Goal: Task Accomplishment & Management: Manage account settings

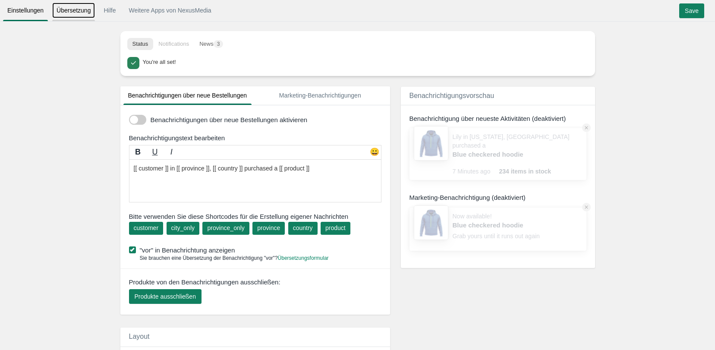
click at [82, 12] on link "Übersetzung" at bounding box center [73, 11] width 43 height 16
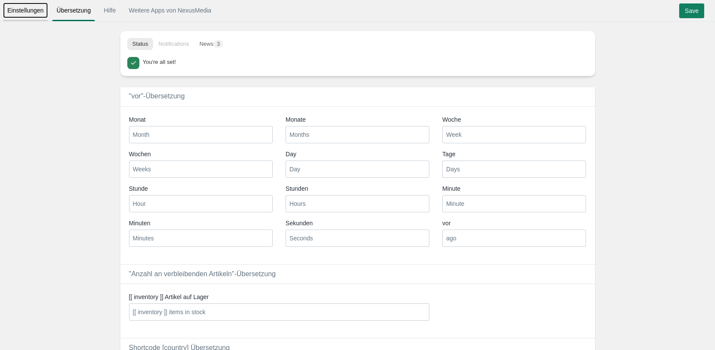
click at [31, 15] on link "Einstellungen" at bounding box center [25, 11] width 45 height 16
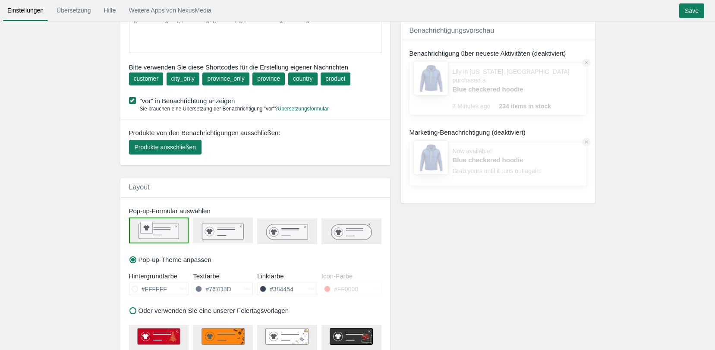
scroll to position [173, 0]
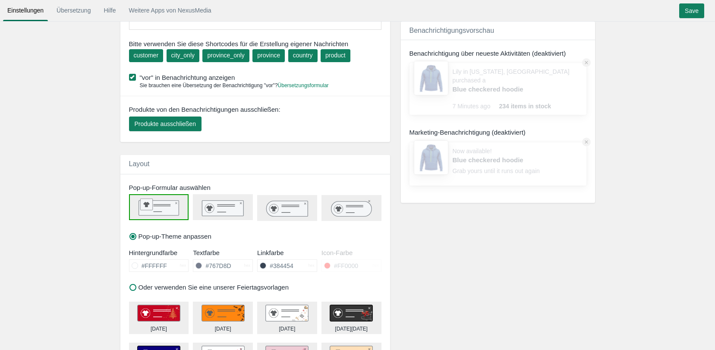
click at [236, 210] on rect at bounding box center [222, 208] width 41 height 16
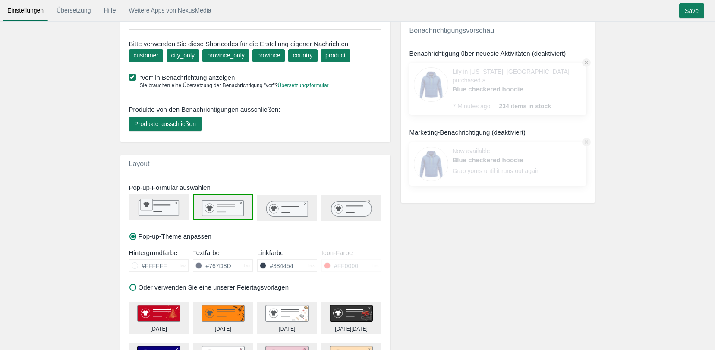
click at [277, 208] on icon at bounding box center [286, 209] width 41 height 16
click at [214, 212] on rect at bounding box center [222, 208] width 41 height 16
click at [151, 215] on rect at bounding box center [158, 208] width 40 height 15
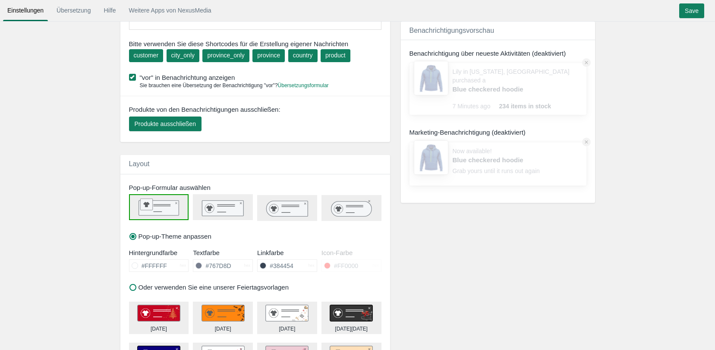
click at [275, 214] on icon at bounding box center [286, 209] width 41 height 16
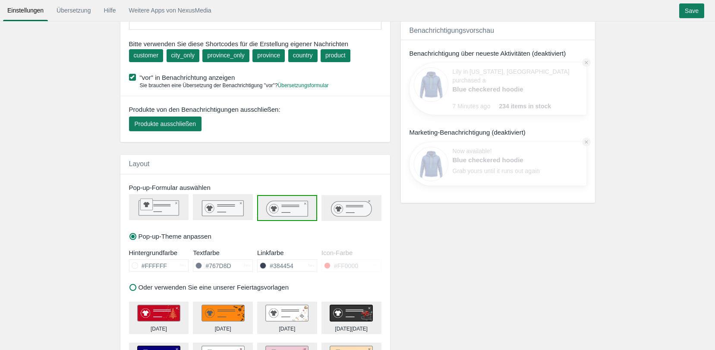
click at [247, 211] on icon at bounding box center [222, 208] width 59 height 16
click at [176, 211] on rect at bounding box center [158, 208] width 40 height 15
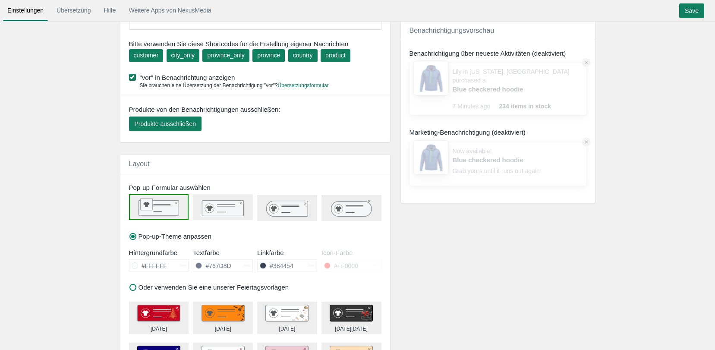
click at [281, 207] on icon at bounding box center [286, 209] width 41 height 16
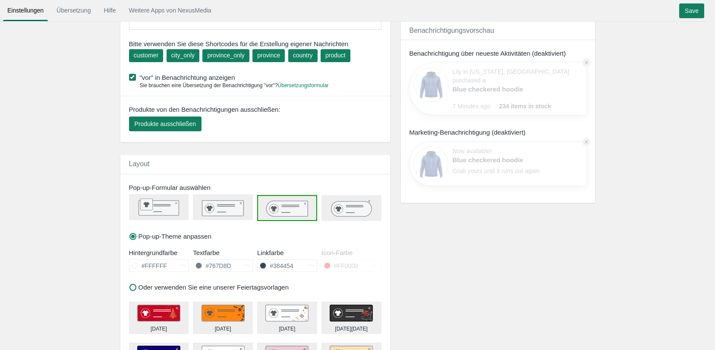
click at [336, 214] on icon at bounding box center [351, 208] width 40 height 15
click at [304, 213] on icon at bounding box center [286, 209] width 41 height 16
click at [367, 213] on icon at bounding box center [351, 208] width 40 height 15
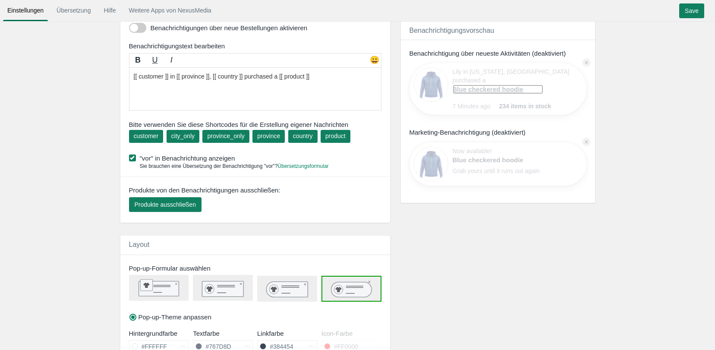
scroll to position [0, 0]
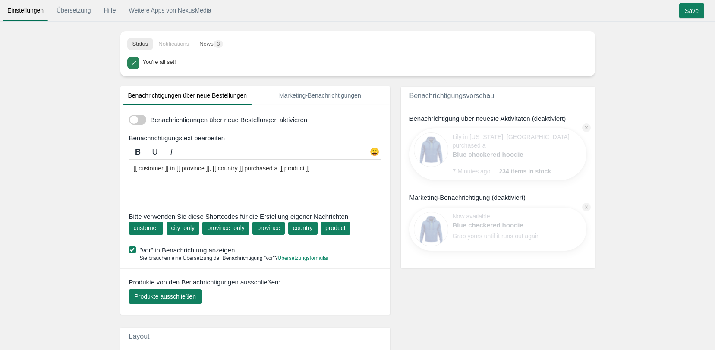
click at [141, 121] on span at bounding box center [137, 120] width 17 height 10
click at [129, 116] on input "checkbox" at bounding box center [129, 116] width 0 height 0
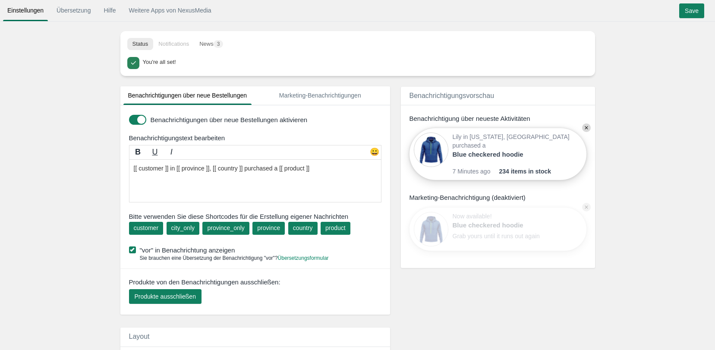
click at [141, 121] on span at bounding box center [137, 120] width 17 height 10
click at [129, 116] on input "checkbox" at bounding box center [129, 116] width 0 height 0
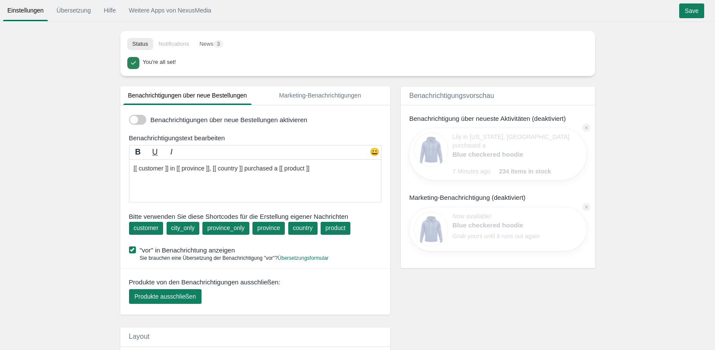
click at [141, 121] on span at bounding box center [137, 120] width 17 height 10
click at [129, 116] on input "checkbox" at bounding box center [129, 116] width 0 height 0
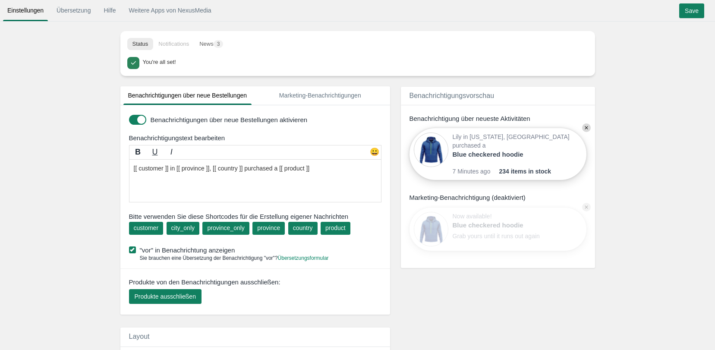
drag, startPoint x: 336, startPoint y: 169, endPoint x: 112, endPoint y: 169, distance: 223.8
drag, startPoint x: 320, startPoint y: 171, endPoint x: 126, endPoint y: 169, distance: 193.2
drag, startPoint x: 149, startPoint y: 171, endPoint x: 364, endPoint y: 174, distance: 215.2
click at [364, 174] on textarea "[[ customer ]] in [[ province ]], [[ country ]] purchased a [[ product ]]" at bounding box center [255, 180] width 252 height 43
drag, startPoint x: 326, startPoint y: 165, endPoint x: 47, endPoint y: 162, distance: 279.1
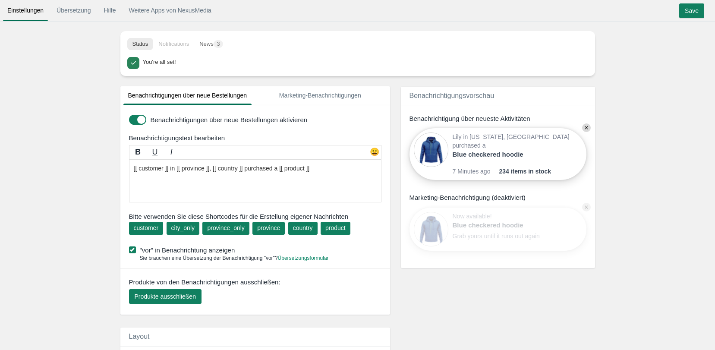
paste textarea "{{ product_with_link }} wurde gerade in {{ city }}, {{ country }} gekauft ✨"
drag, startPoint x: 314, startPoint y: 163, endPoint x: 304, endPoint y: 163, distance: 9.9
click at [304, 163] on textarea "[[ customer ]] in [[ province ]], [[ country ]] purchased a [[ product ]]" at bounding box center [255, 180] width 252 height 43
click at [329, 176] on textarea "[[ customer ]] in [[ province ]], [[ country ]] purchased a [[ product ]]" at bounding box center [255, 180] width 252 height 43
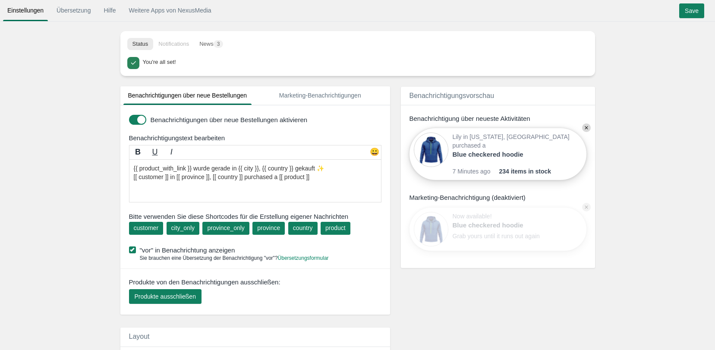
drag, startPoint x: 318, startPoint y: 179, endPoint x: 134, endPoint y: 181, distance: 183.7
click at [134, 181] on textarea "[[ customer ]] in [[ province ]], [[ country ]] purchased a [[ product ]]" at bounding box center [255, 180] width 252 height 43
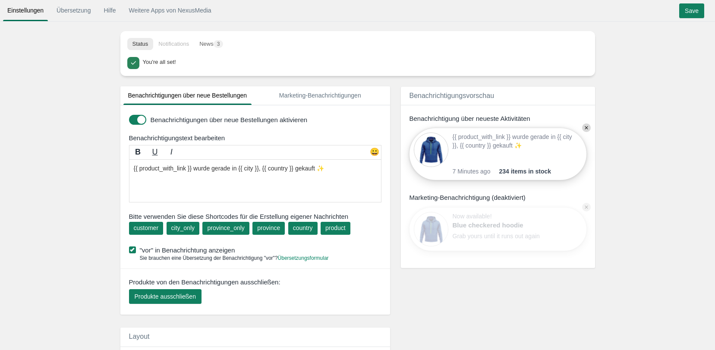
click at [129, 169] on textarea "[[ customer ]] in [[ province ]], [[ country ]] purchased a [[ product ]]" at bounding box center [255, 180] width 252 height 43
type textarea "{{ product_with_link }} wurde gerade in {{ city }}, {{ country }} gekauft ✨"
drag, startPoint x: 217, startPoint y: 163, endPoint x: 130, endPoint y: 163, distance: 87.1
click at [130, 163] on textarea "[[ customer ]] in [[ province ]], [[ country ]] purchased a [[ product ]]" at bounding box center [255, 180] width 252 height 43
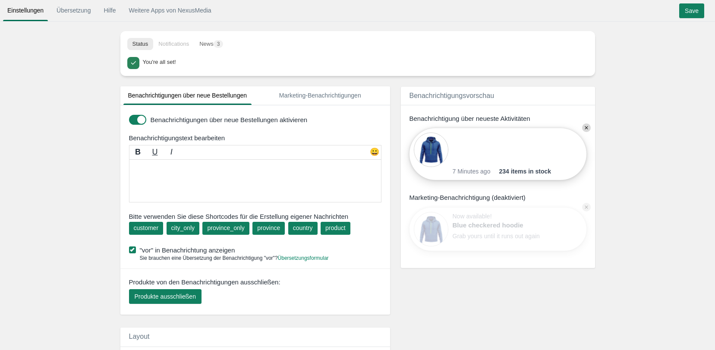
click at [217, 180] on textarea "[[ customer ]] in [[ province ]], [[ country ]] purchased a [[ product ]]" at bounding box center [255, 180] width 252 height 43
drag, startPoint x: 217, startPoint y: 179, endPoint x: 151, endPoint y: 171, distance: 66.5
click at [151, 171] on textarea "[[ customer ]] in [[ province ]], [[ country ]] purchased a [[ product ]]" at bounding box center [255, 180] width 252 height 43
paste textarea "{customer} aus {city_only}, {country} hat gerade {product} bestellt 💍"
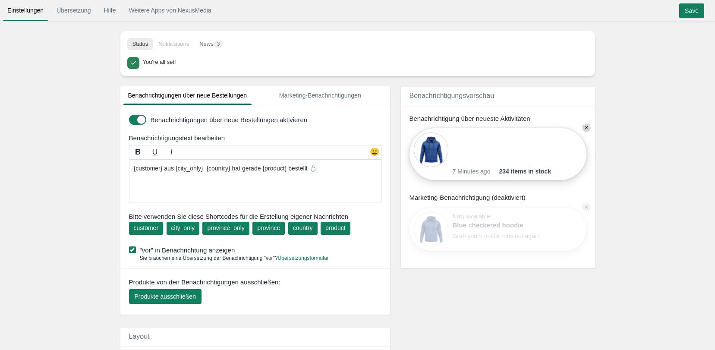
click at [322, 169] on textarea "[[ customer ]] in [[ province ]], [[ country ]] purchased a [[ product ]]" at bounding box center [255, 180] width 252 height 43
type textarea "{customer} aus {city_only}, {country} hat gerade {product} bestellt"
click at [375, 153] on div "😀" at bounding box center [374, 153] width 13 height 13
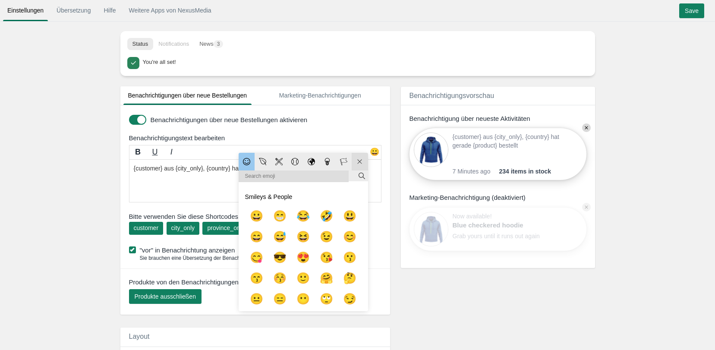
click at [376, 152] on div "😀" at bounding box center [374, 153] width 13 height 13
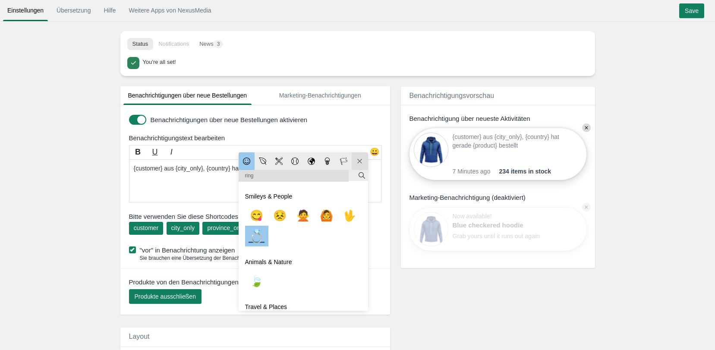
type input "ring"
click at [254, 241] on link "💍" at bounding box center [256, 236] width 16 height 26
click at [263, 238] on link "💍" at bounding box center [256, 236] width 16 height 26
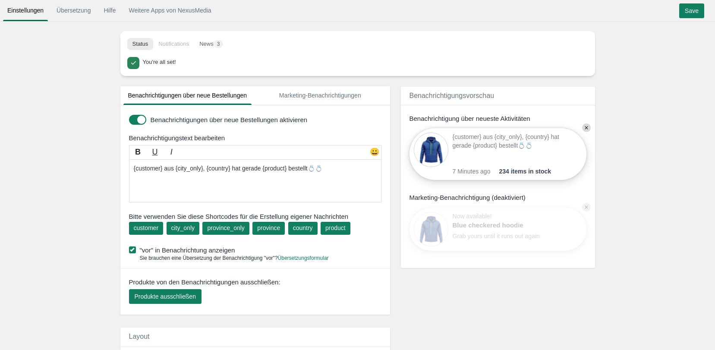
click at [331, 173] on textarea "[[ customer ]] in [[ province ]], [[ country ]] purchased a [[ product ]]" at bounding box center [255, 180] width 252 height 43
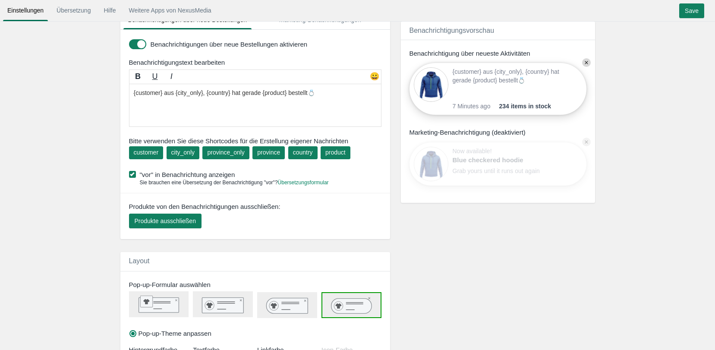
scroll to position [129, 0]
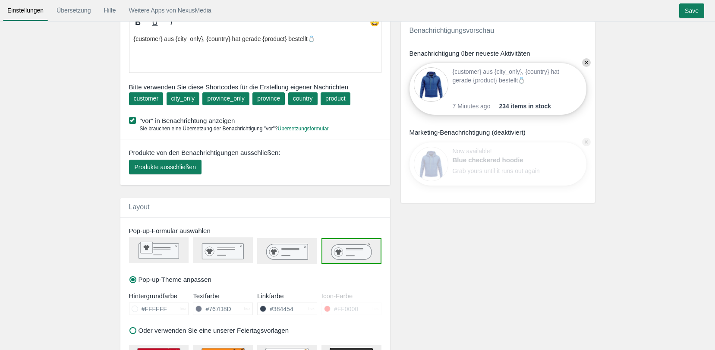
type textarea "{customer} aus {city_only}, {country} hat gerade {product} bestellt💍"
click at [163, 253] on rect at bounding box center [158, 251] width 40 height 15
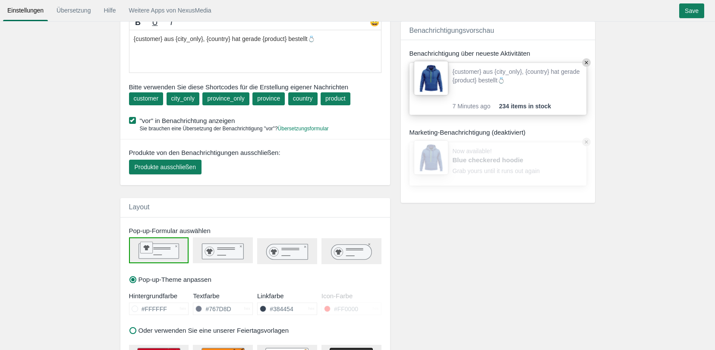
click at [226, 252] on rect at bounding box center [222, 251] width 41 height 16
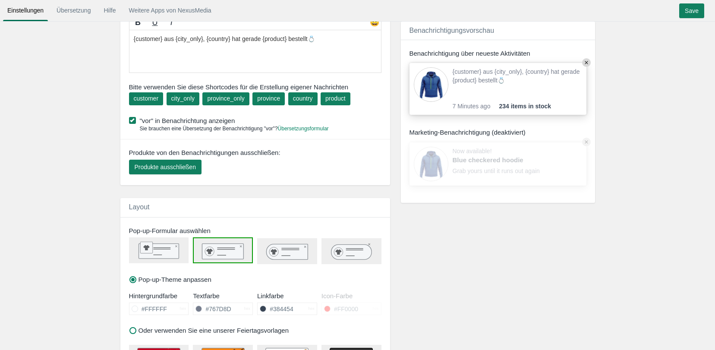
click at [297, 245] on icon at bounding box center [286, 252] width 41 height 16
click at [356, 259] on icon at bounding box center [351, 251] width 40 height 15
click at [293, 252] on icon at bounding box center [286, 252] width 41 height 16
click at [337, 252] on icon at bounding box center [338, 251] width 6 height 5
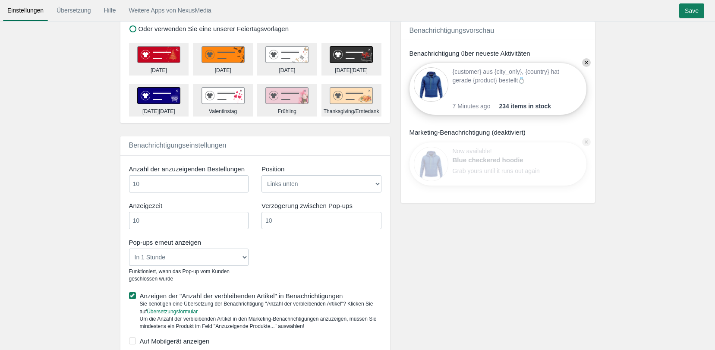
scroll to position [431, 0]
click at [198, 188] on input "10" at bounding box center [189, 183] width 120 height 17
click at [288, 182] on select "Links unten Rechts unten Links oben Rechts oben" at bounding box center [321, 183] width 120 height 17
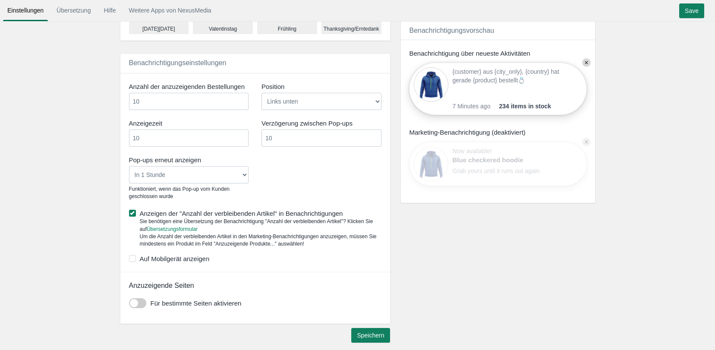
scroll to position [517, 0]
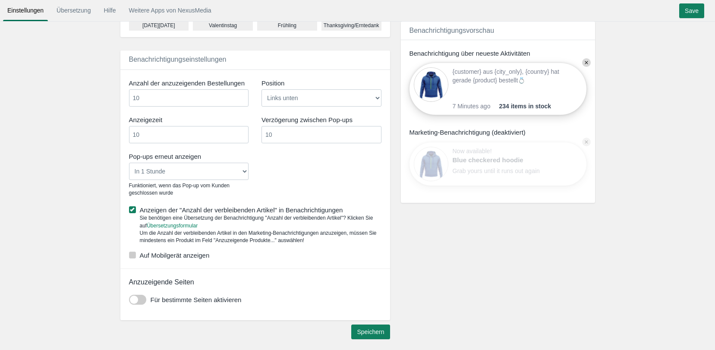
click at [187, 257] on label "Auf Mobilgerät anzeigen" at bounding box center [255, 255] width 252 height 9
click at [209, 252] on input "Auf Mobilgerät anzeigen" at bounding box center [209, 252] width 0 height 0
click at [207, 102] on input "10" at bounding box center [189, 97] width 120 height 17
click at [244, 103] on input "10" at bounding box center [189, 97] width 120 height 17
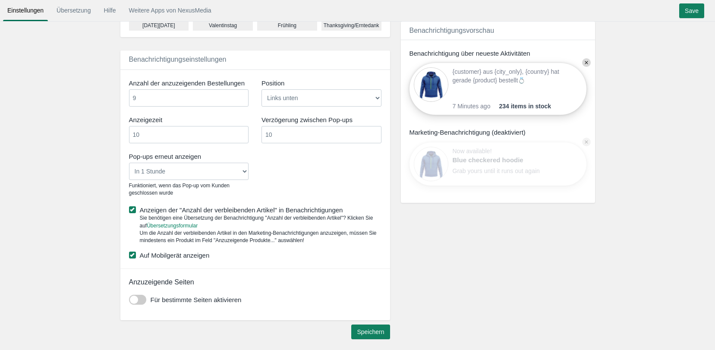
click at [242, 101] on input "9" at bounding box center [189, 97] width 120 height 17
click at [242, 101] on input "8" at bounding box center [189, 97] width 120 height 17
click at [242, 101] on input "7" at bounding box center [189, 97] width 120 height 17
click at [242, 101] on input "6" at bounding box center [189, 97] width 120 height 17
type input "5"
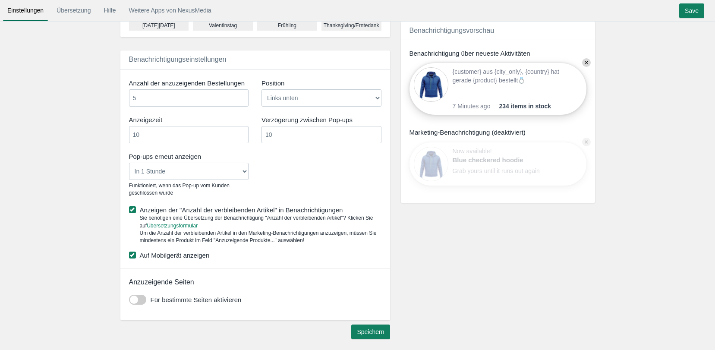
click at [242, 101] on input "5" at bounding box center [189, 97] width 120 height 17
drag, startPoint x: 226, startPoint y: 137, endPoint x: 235, endPoint y: 138, distance: 9.1
click at [226, 137] on input "10" at bounding box center [189, 134] width 120 height 17
click at [240, 135] on input "9" at bounding box center [189, 134] width 120 height 17
click at [240, 135] on input "8" at bounding box center [189, 134] width 120 height 17
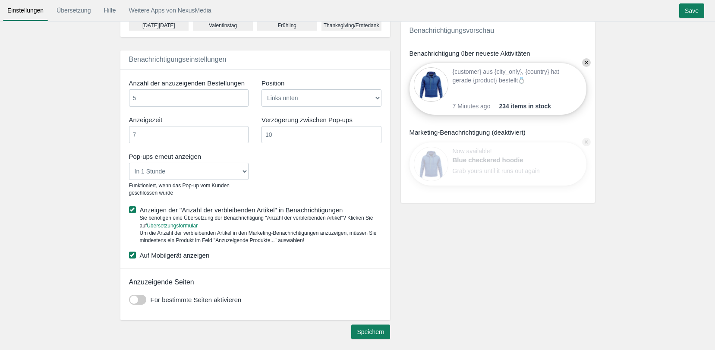
type input "7"
click at [240, 135] on input "7" at bounding box center [189, 134] width 120 height 17
drag, startPoint x: 291, startPoint y: 135, endPoint x: 272, endPoint y: 135, distance: 19.0
click at [272, 135] on input "10" at bounding box center [321, 134] width 120 height 17
type input "1"
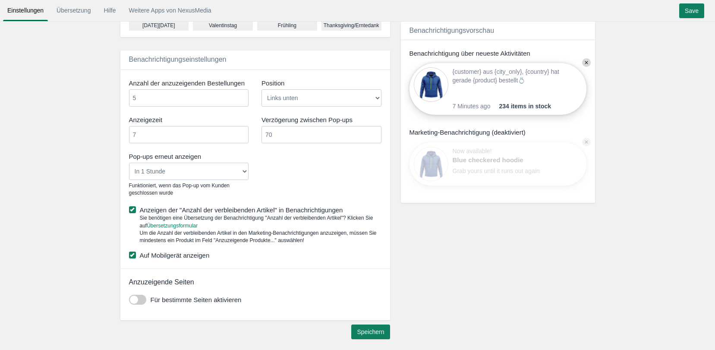
type input "70"
click at [283, 160] on div "Pop-ups erneut anzeigen Nie In 1 Stunde In 4 Stunden In 8 Stunden In 24 Stunden…" at bounding box center [254, 175] width 265 height 51
click at [388, 328] on input "Speichern" at bounding box center [370, 331] width 38 height 15
click at [142, 301] on div "Settings saved" at bounding box center [357, 312] width 715 height 24
click at [133, 301] on span at bounding box center [137, 300] width 17 height 10
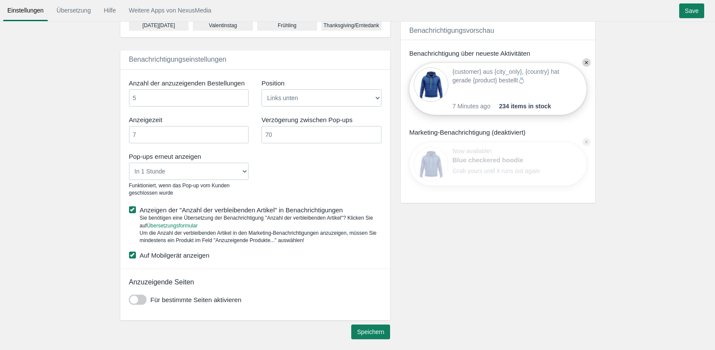
click at [129, 296] on input "checkbox" at bounding box center [129, 296] width 0 height 0
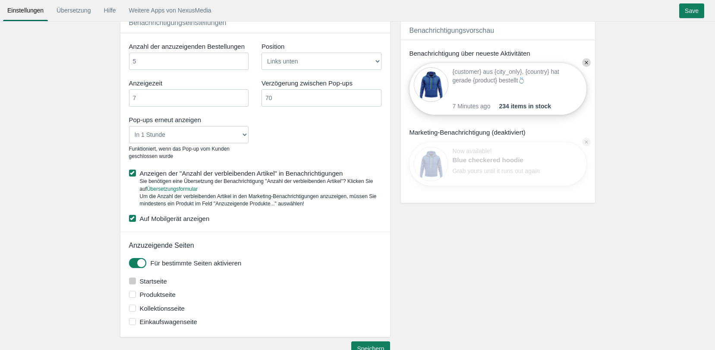
scroll to position [571, 0]
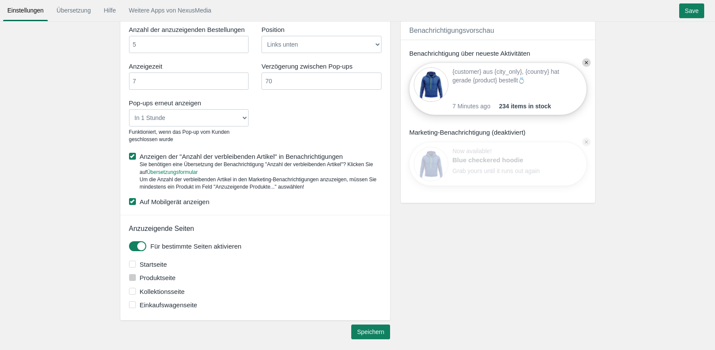
click at [150, 277] on label "Produktseite" at bounding box center [256, 277] width 254 height 9
click at [176, 275] on input "Produktseite" at bounding box center [176, 275] width 0 height 0
click at [162, 279] on label "Produktseite" at bounding box center [256, 277] width 254 height 9
click at [176, 275] on input "Produktseite" at bounding box center [176, 275] width 0 height 0
click at [134, 247] on span at bounding box center [137, 246] width 17 height 10
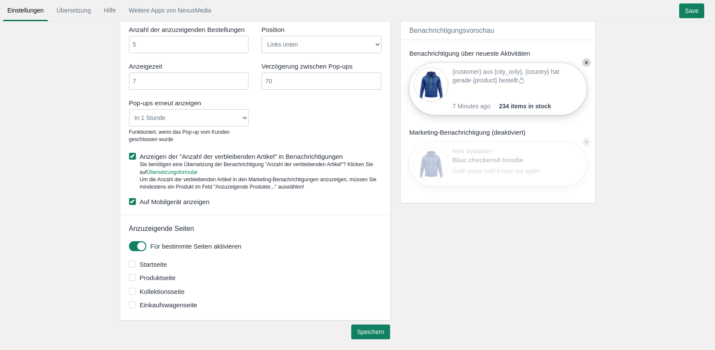
click at [129, 243] on input "checkbox" at bounding box center [129, 243] width 0 height 0
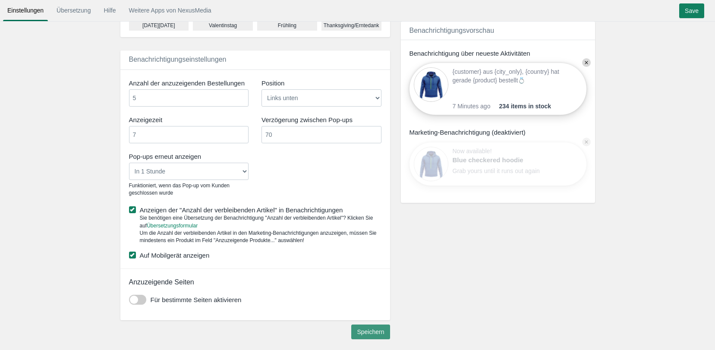
click at [381, 330] on input "Speichern" at bounding box center [370, 331] width 38 height 15
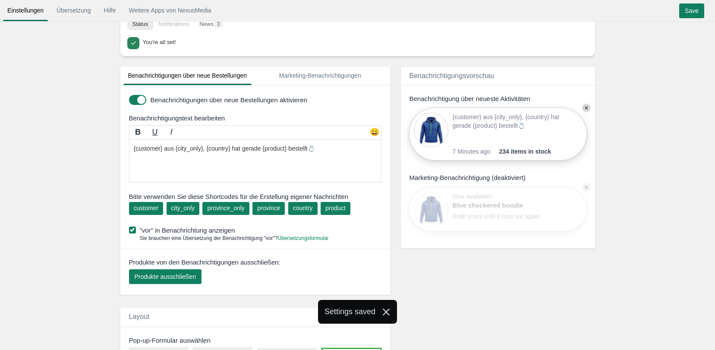
scroll to position [0, 0]
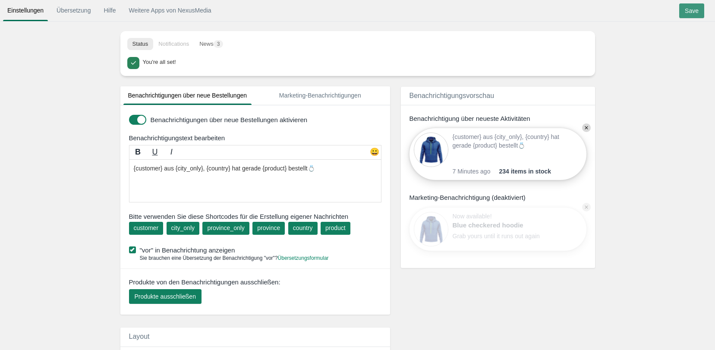
click at [684, 12] on input "Save" at bounding box center [691, 10] width 25 height 15
click at [340, 94] on link "Marketing-Benachrichtigungen" at bounding box center [320, 95] width 129 height 19
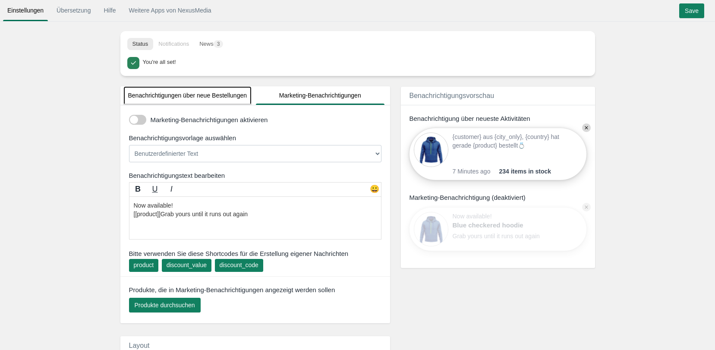
click at [215, 91] on link "Benachrichtigungen über neue Bestellungen" at bounding box center [187, 95] width 129 height 19
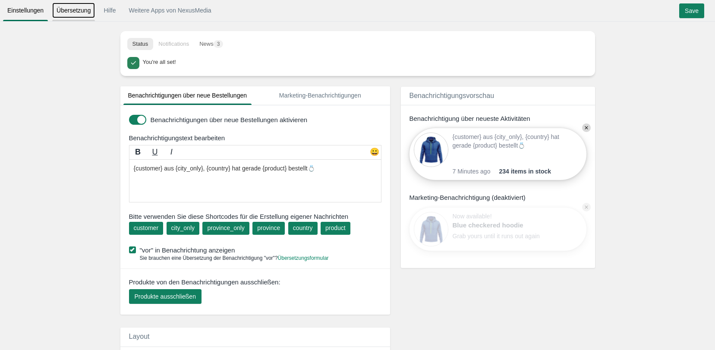
click at [84, 13] on link "Übersetzung" at bounding box center [73, 11] width 43 height 16
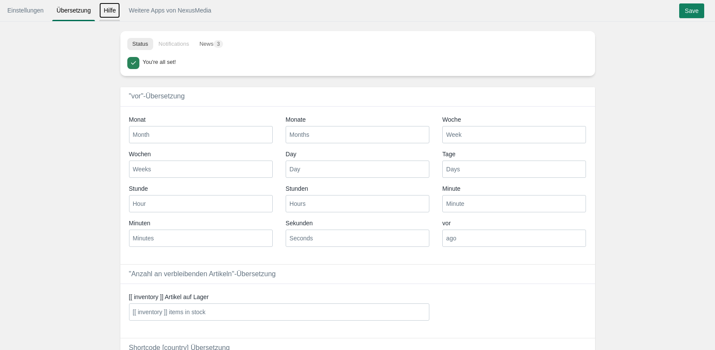
click at [113, 10] on link "Hilfe" at bounding box center [109, 11] width 21 height 16
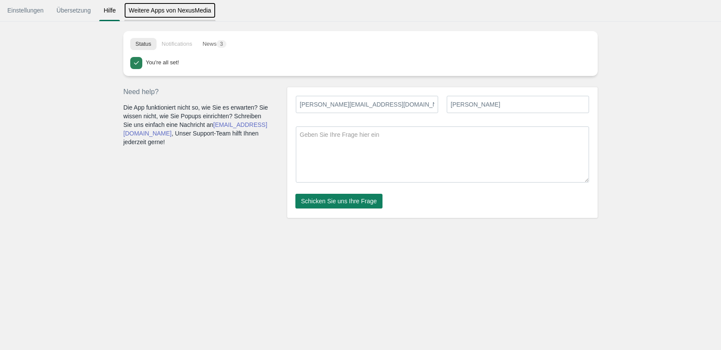
click at [161, 11] on link "Weitere Apps von NexusMedia" at bounding box center [169, 11] width 91 height 16
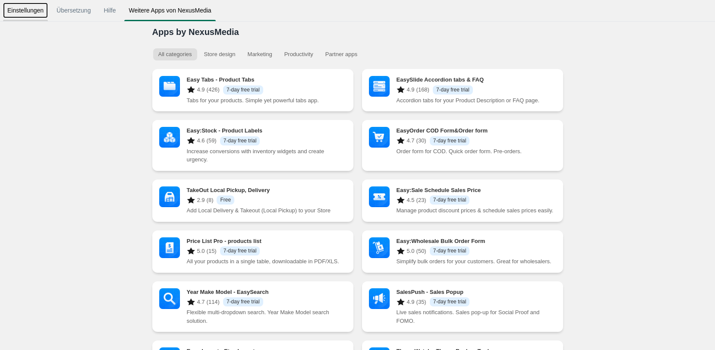
click at [41, 12] on link "Einstellungen" at bounding box center [25, 11] width 45 height 16
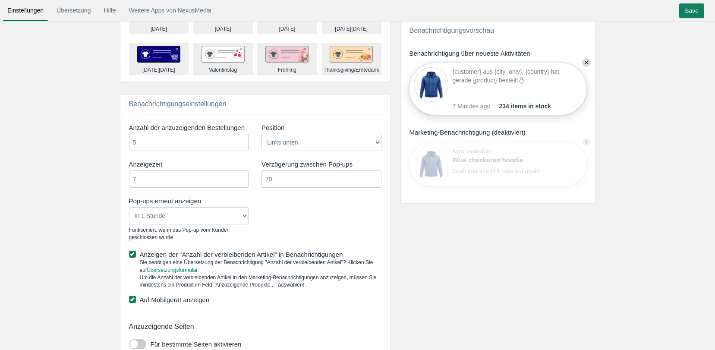
scroll to position [517, 0]
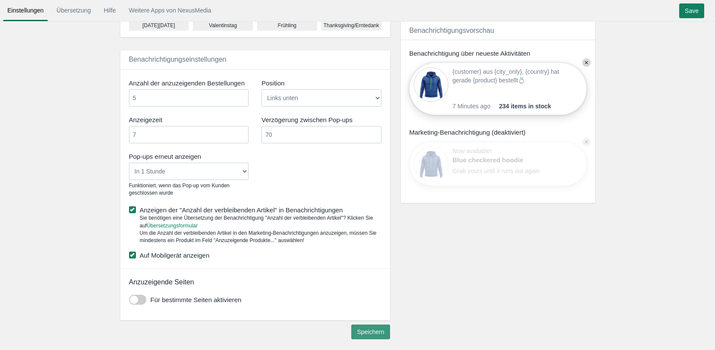
click at [357, 333] on input "Speichern" at bounding box center [370, 331] width 38 height 15
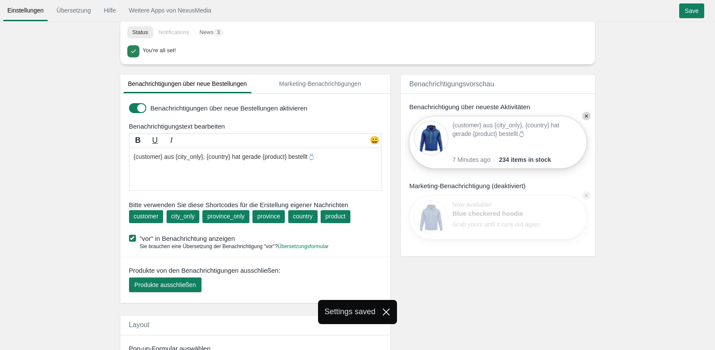
scroll to position [0, 0]
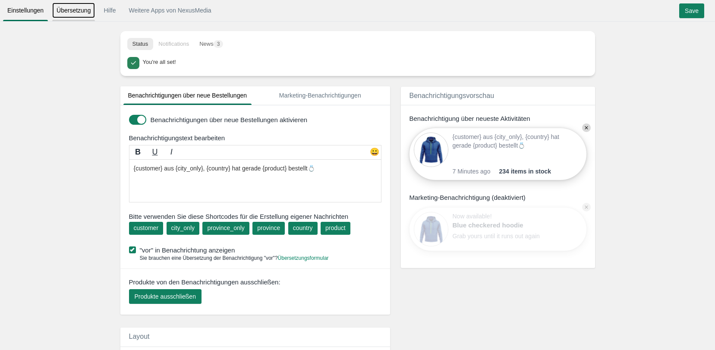
click at [92, 6] on link "Übersetzung" at bounding box center [73, 11] width 43 height 16
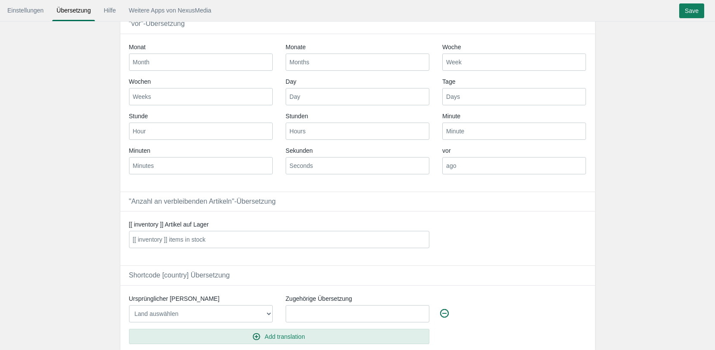
scroll to position [103, 0]
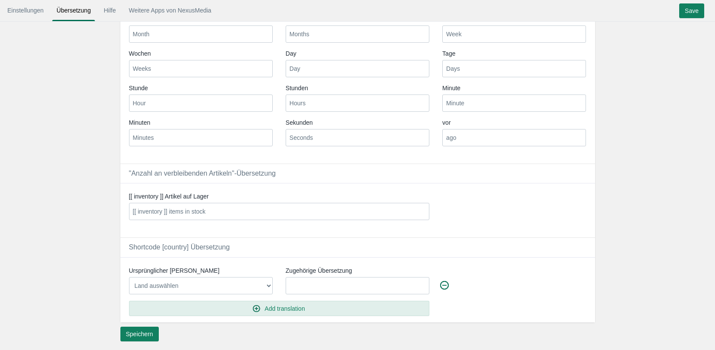
click at [239, 284] on select "Land auswählen Afghanistan Aland Islands Albania Algeria American Samoa Andorra…" at bounding box center [201, 285] width 144 height 17
click at [199, 290] on select "Land auswählen Afghanistan Aland Islands Albania Algeria American Samoa Andorra…" at bounding box center [201, 285] width 144 height 17
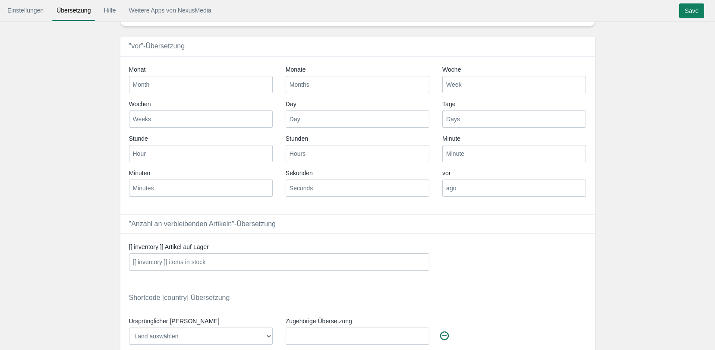
scroll to position [0, 0]
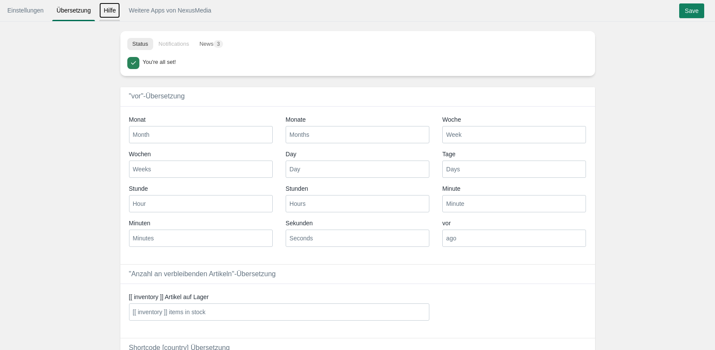
click at [113, 16] on link "Hilfe" at bounding box center [109, 11] width 21 height 16
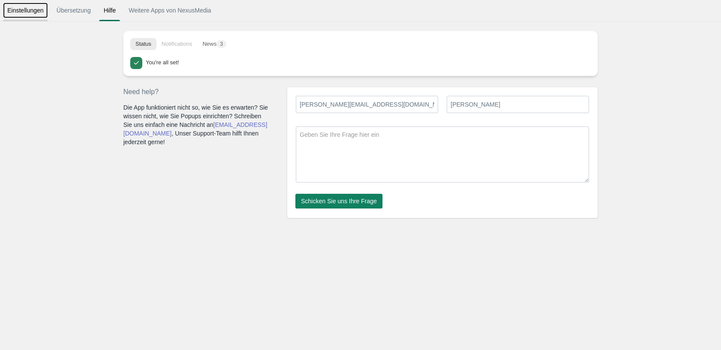
click at [12, 9] on link "Einstellungen" at bounding box center [25, 11] width 45 height 16
